Goal: Information Seeking & Learning: Learn about a topic

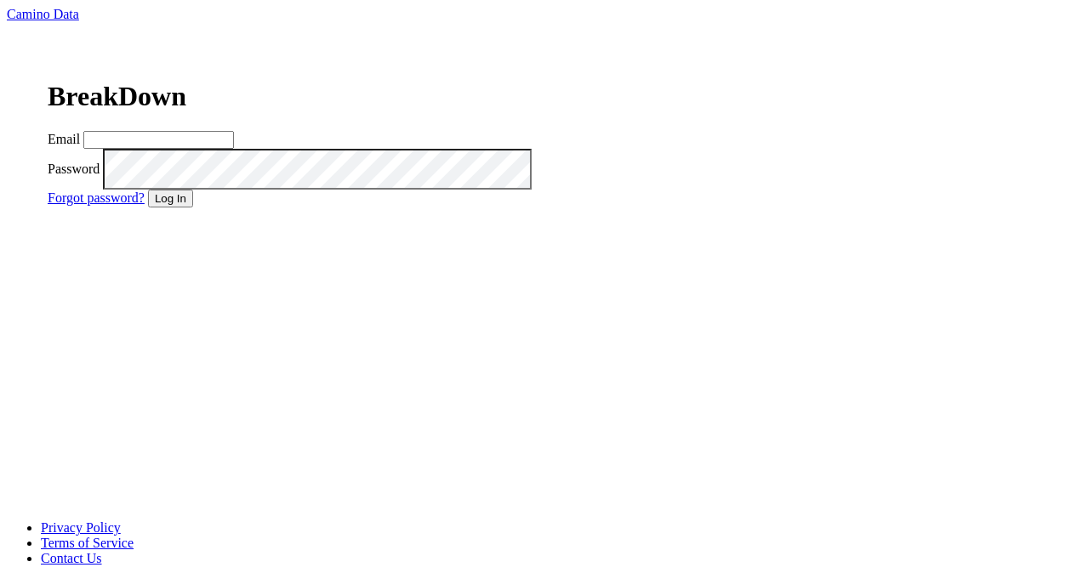
type input "[PERSON_NAME][EMAIL_ADDRESS][PERSON_NAME][DOMAIN_NAME]"
click at [193, 207] on button "Log In" at bounding box center [170, 199] width 45 height 18
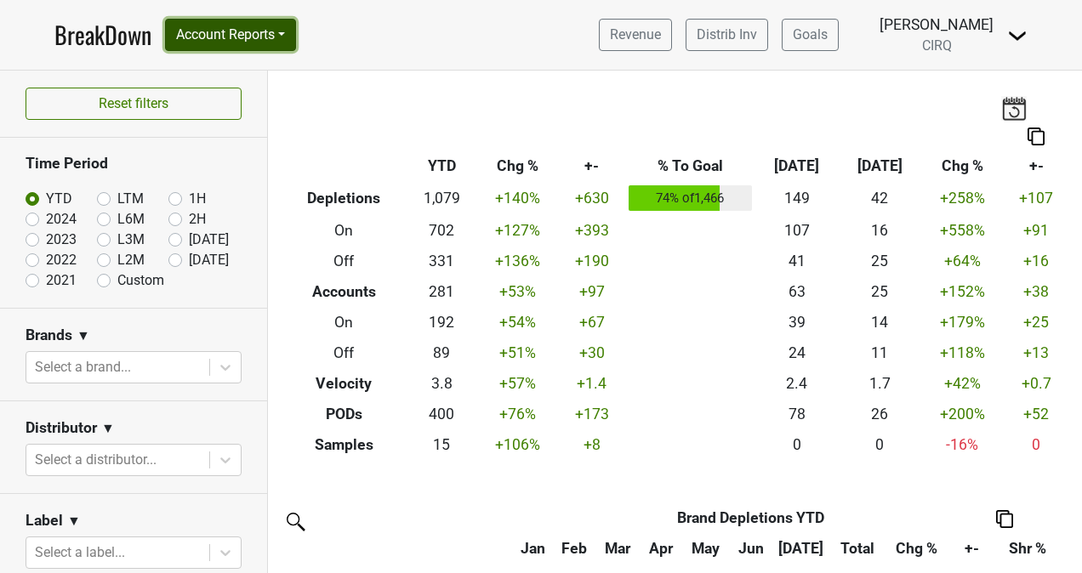
click at [278, 31] on button "Account Reports" at bounding box center [230, 35] width 131 height 32
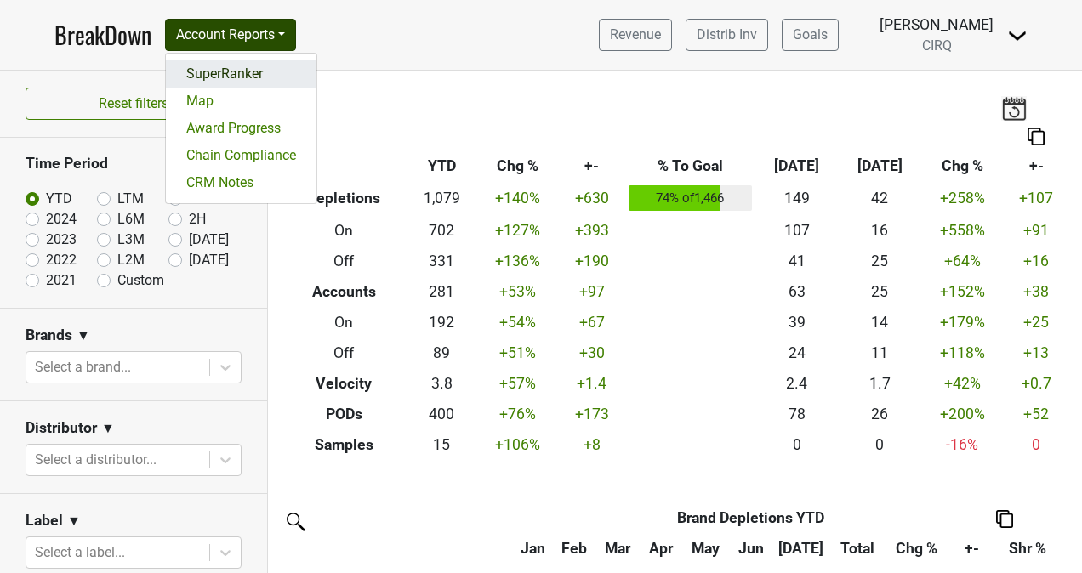
click at [263, 68] on link "SuperRanker" at bounding box center [241, 73] width 151 height 27
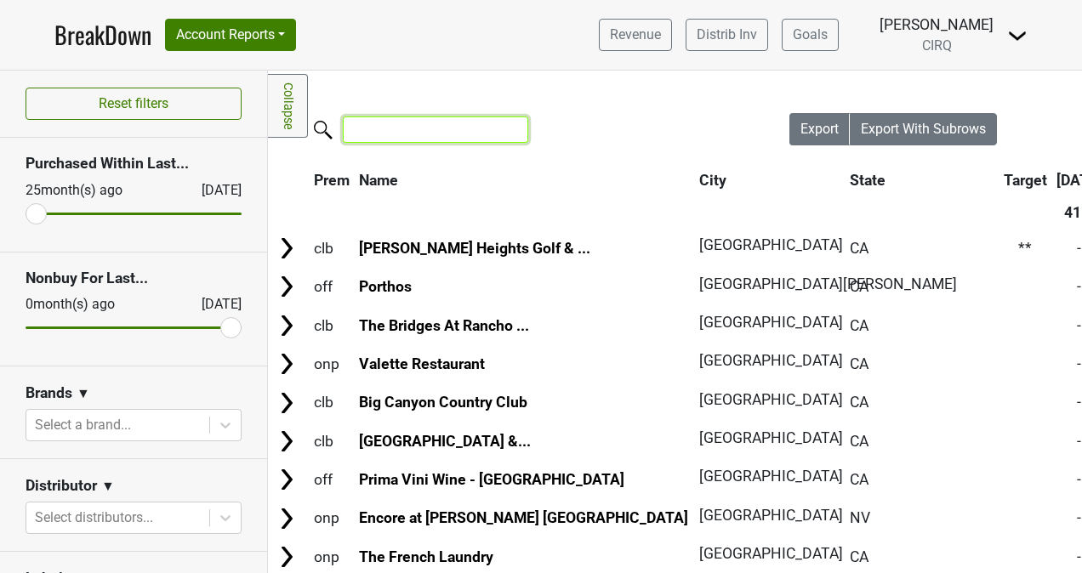
click at [453, 128] on input "search" at bounding box center [435, 129] width 185 height 26
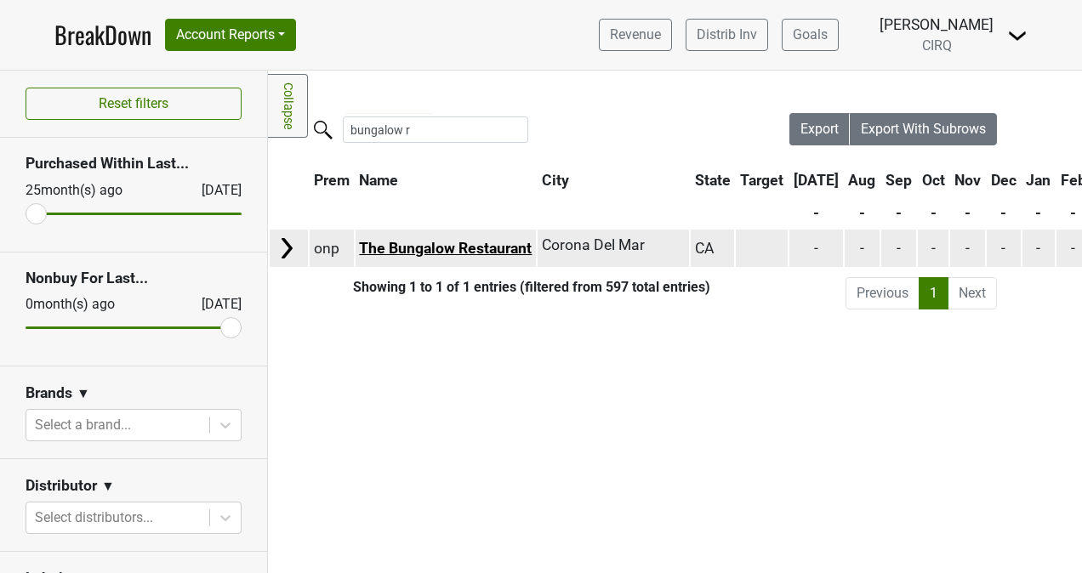
click at [452, 255] on link "The Bungalow Restaurant" at bounding box center [445, 248] width 173 height 17
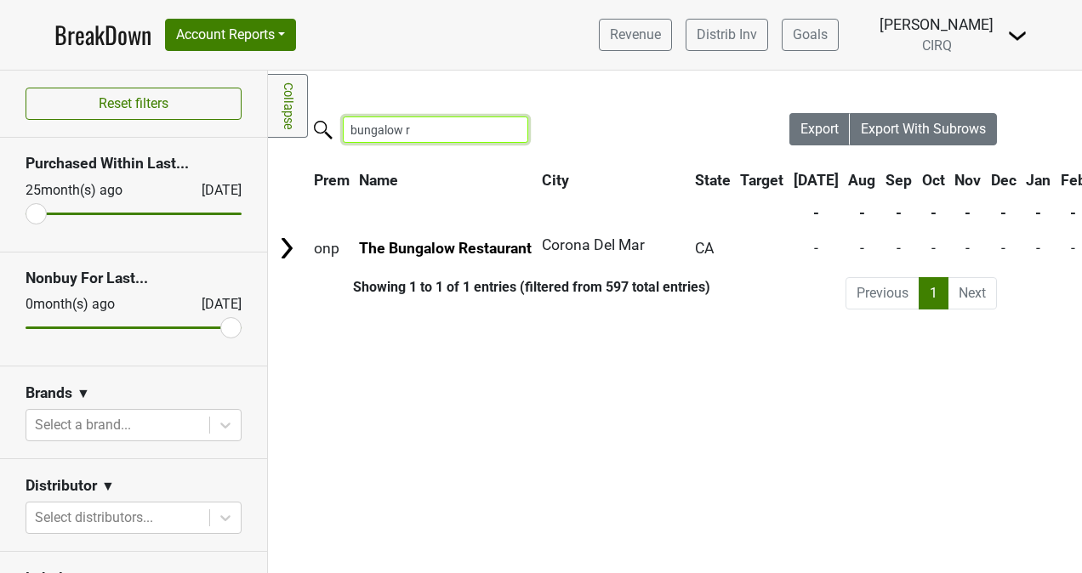
drag, startPoint x: 437, startPoint y: 133, endPoint x: 314, endPoint y: 128, distance: 123.4
click at [314, 128] on label "bungalow r" at bounding box center [401, 128] width 185 height 30
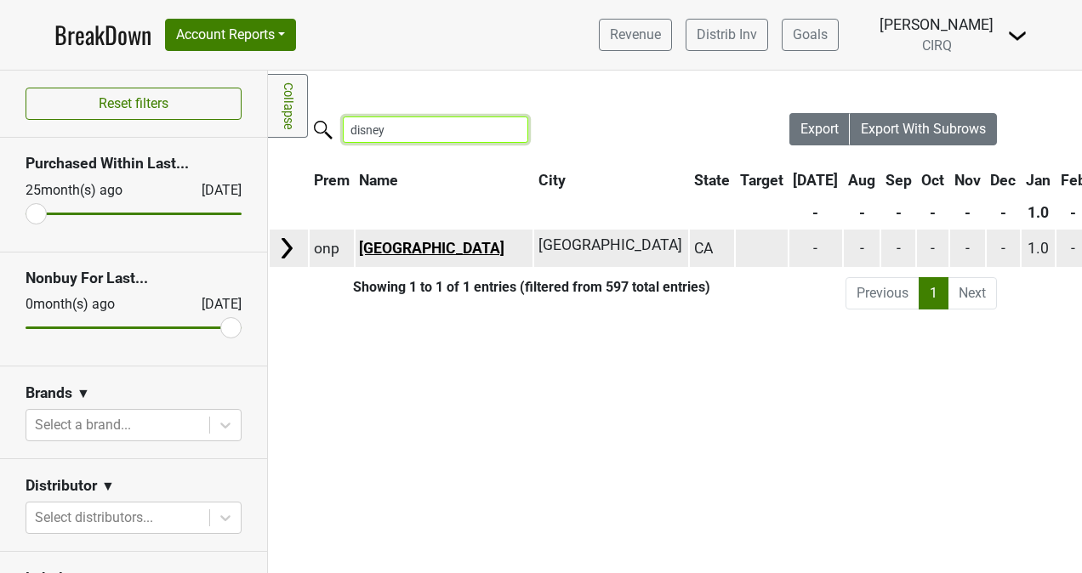
type input "disney"
click at [405, 241] on link "Disneyland Hotel" at bounding box center [431, 248] width 145 height 17
click at [520, 249] on td "Disneyland Hotel" at bounding box center [443, 248] width 177 height 37
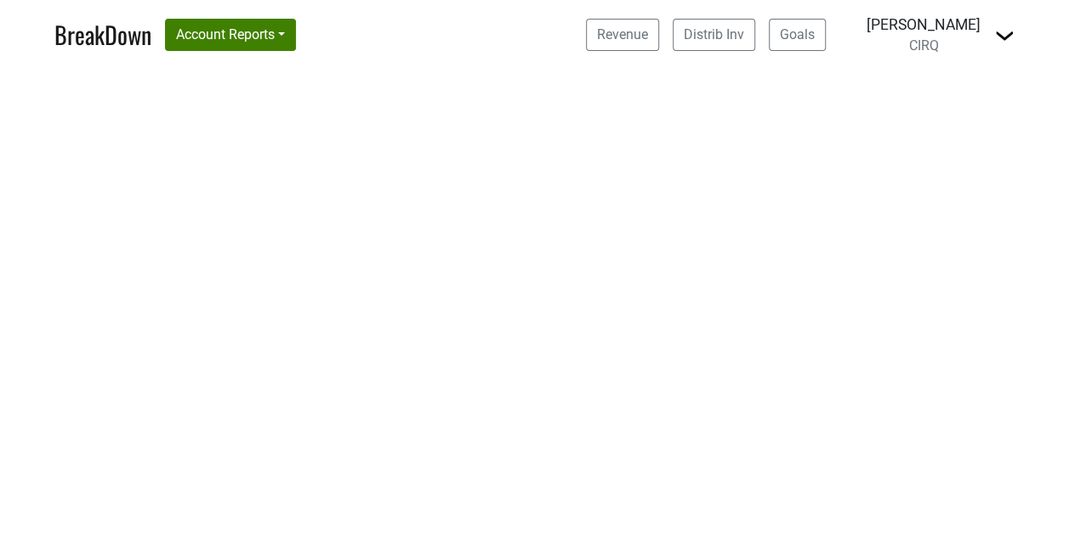
select select "CA"
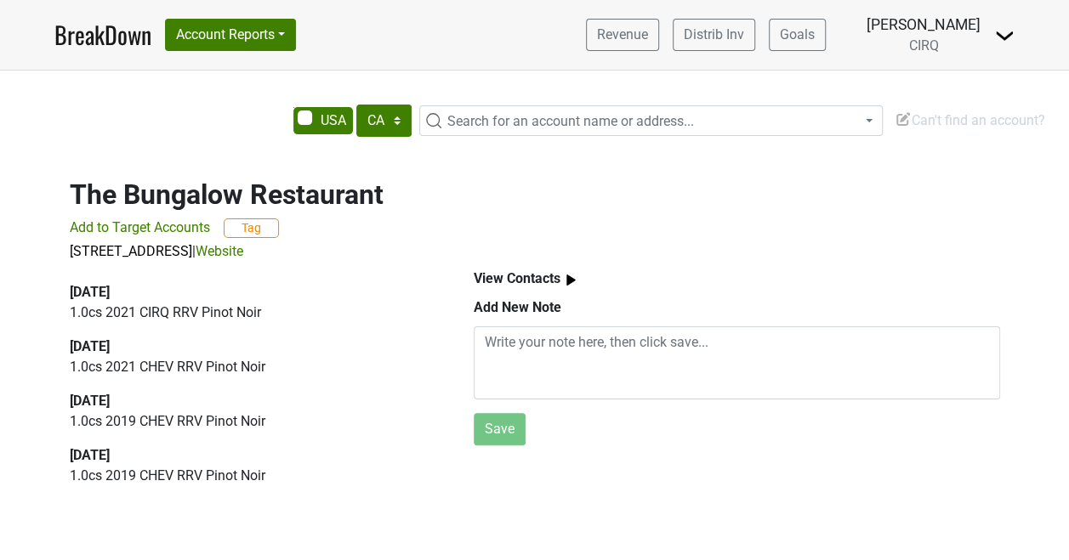
scroll to position [12, 0]
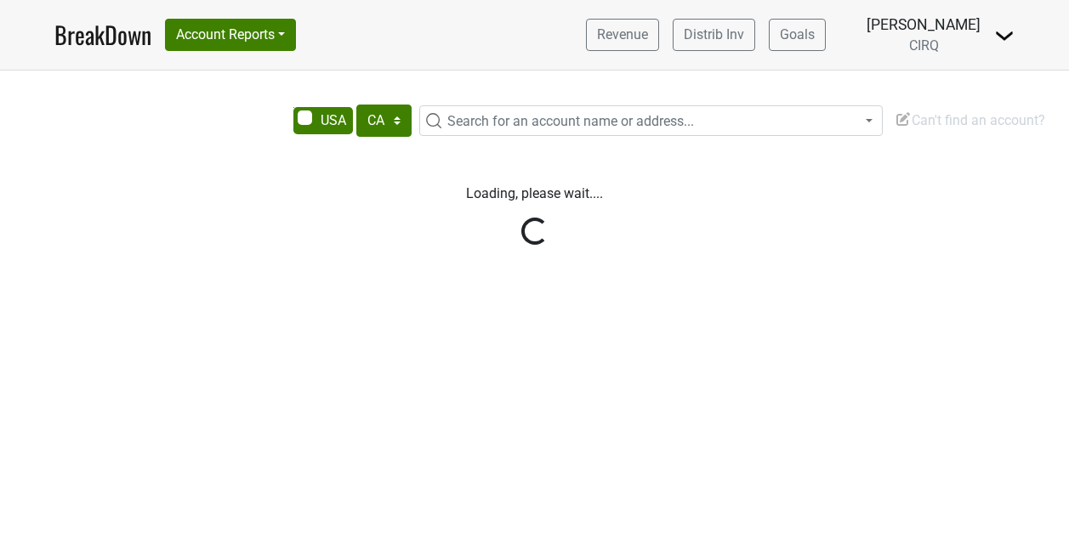
select select "CA"
